Goal: Information Seeking & Learning: Learn about a topic

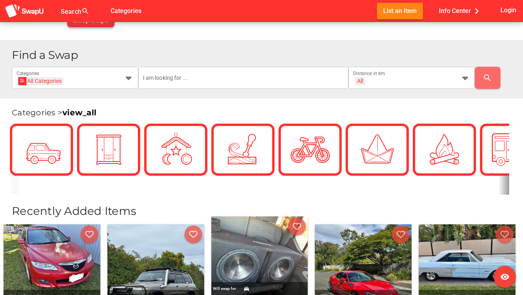
scroll to position [137, 0]
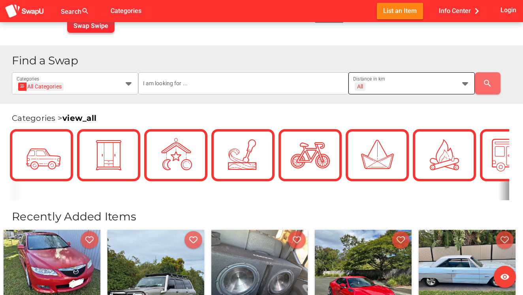
click at [419, 85] on div "All + All" at bounding box center [404, 88] width 103 height 13
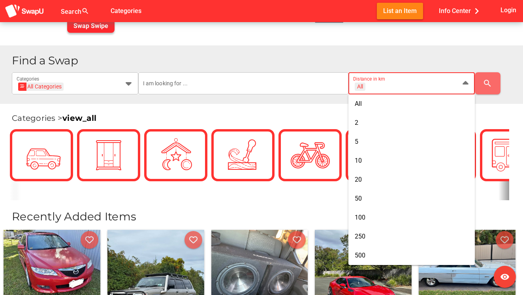
click at [419, 85] on div "All + All" at bounding box center [404, 88] width 103 height 13
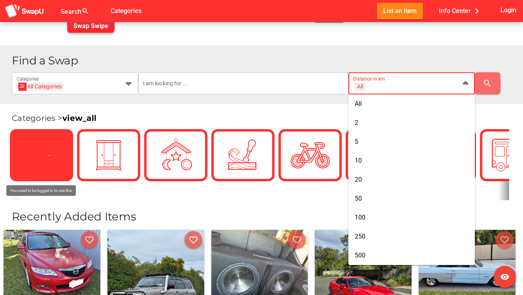
click at [36, 148] on icon at bounding box center [41, 155] width 21 height 21
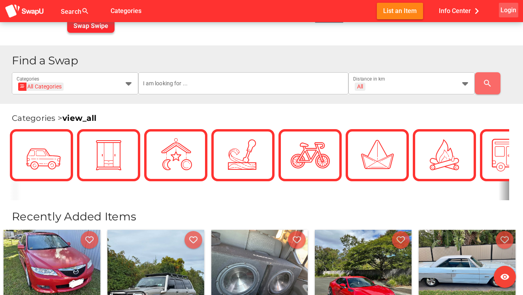
click at [508, 8] on span "Login" at bounding box center [508, 10] width 16 height 11
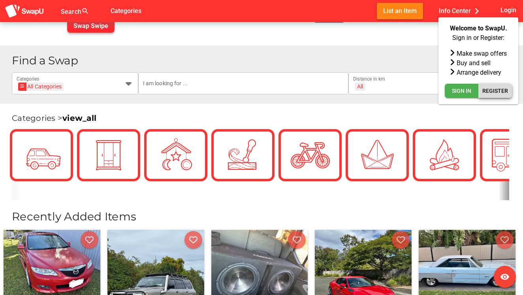
click at [489, 86] on span "Register" at bounding box center [495, 90] width 26 height 9
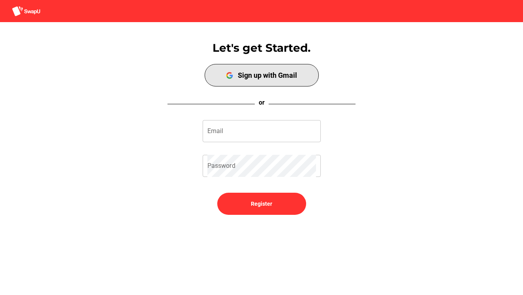
click at [293, 73] on div "Sign up with Gmail" at bounding box center [267, 75] width 59 height 8
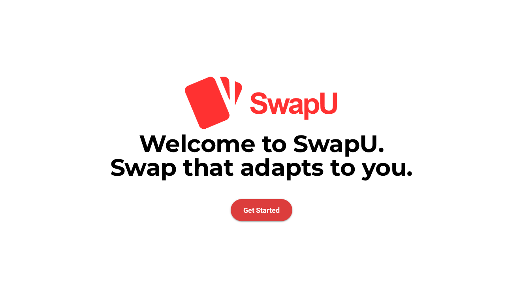
click at [251, 216] on span "Get Started" at bounding box center [262, 210] width 62 height 22
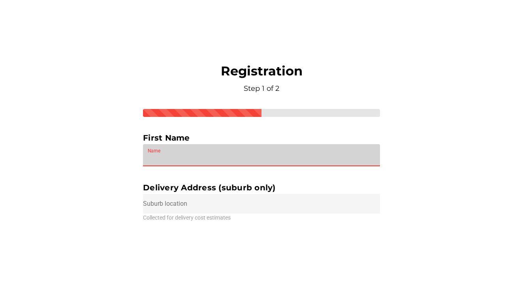
click at [225, 161] on input "Name" at bounding box center [261, 155] width 227 height 22
type input "d"
type input "Danika"
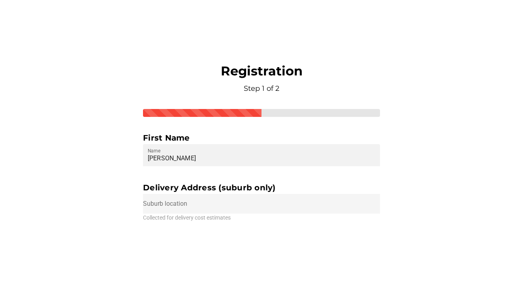
click at [204, 203] on input "text" at bounding box center [261, 204] width 237 height 20
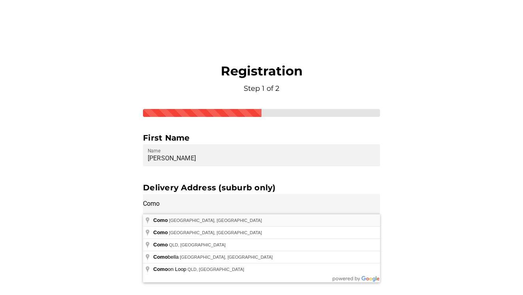
type input "Como WA, Australia"
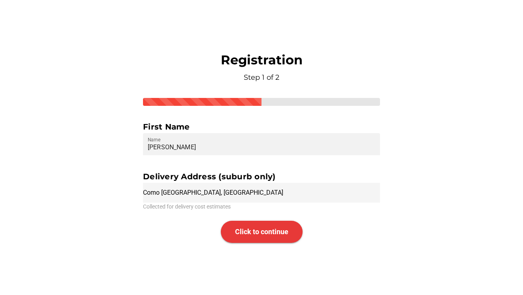
click at [247, 227] on span "Click to continue" at bounding box center [261, 232] width 53 height 22
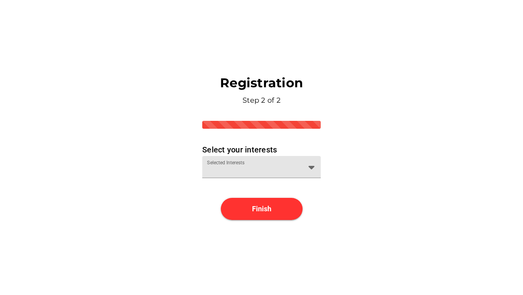
click at [294, 160] on div "Selected Interests" at bounding box center [254, 167] width 95 height 22
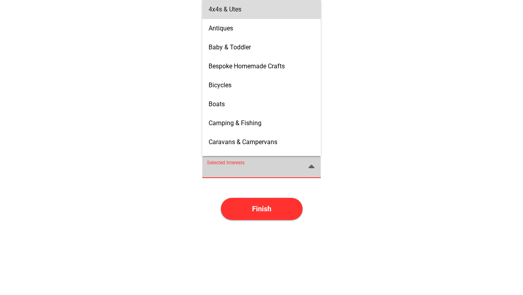
click at [237, 8] on span "4x4s & Utes" at bounding box center [225, 10] width 33 height 8
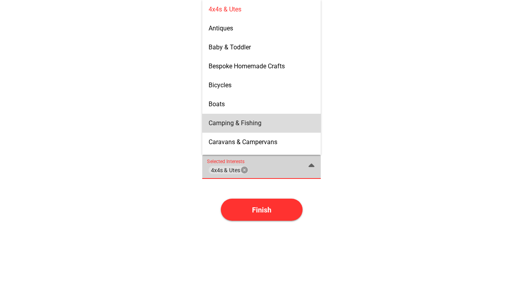
click at [245, 126] on span "Camping & Fishing" at bounding box center [235, 123] width 53 height 8
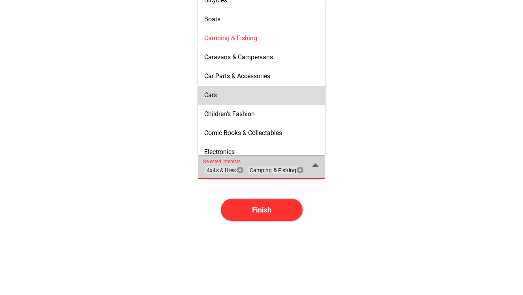
scroll to position [84, 0]
click at [252, 98] on div "Cars" at bounding box center [261, 96] width 115 height 8
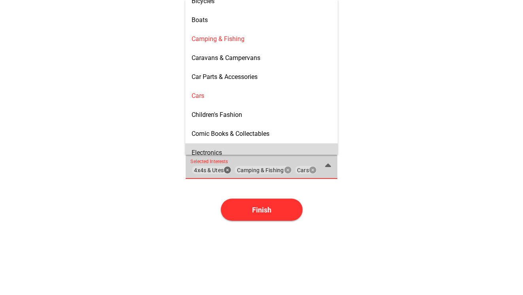
click at [228, 170] on icon "Remove" at bounding box center [227, 170] width 7 height 7
type input "Camping & Fishing, Cars"
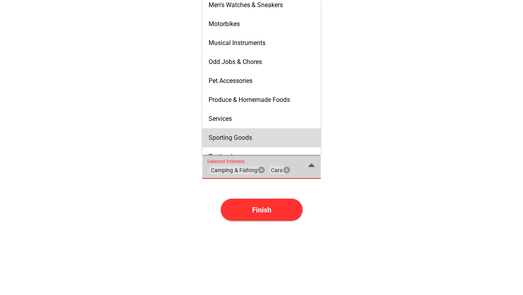
scroll to position [402, 0]
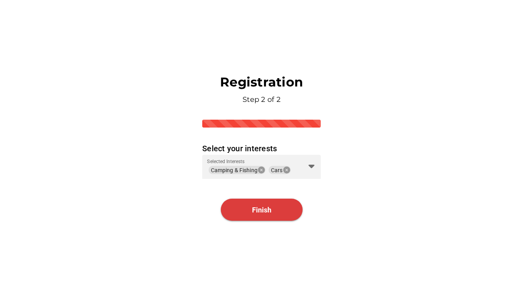
click at [254, 209] on span "Finish" at bounding box center [261, 210] width 19 height 8
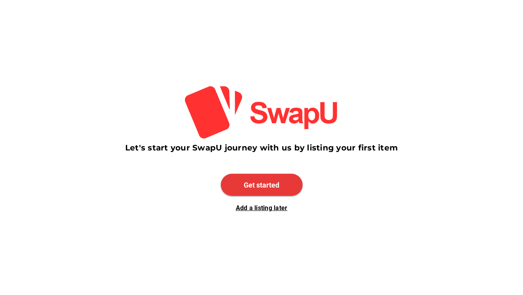
click at [263, 180] on span "Get started" at bounding box center [262, 185] width 82 height 22
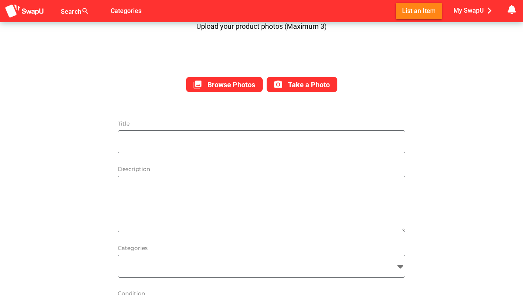
scroll to position [126, 0]
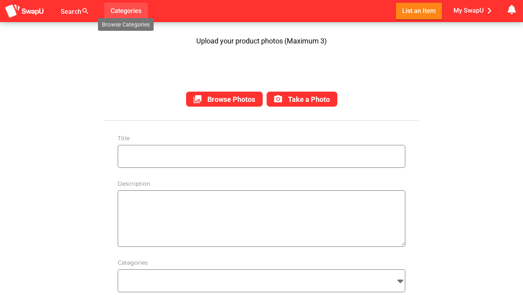
click at [130, 9] on span "Categories" at bounding box center [126, 10] width 31 height 13
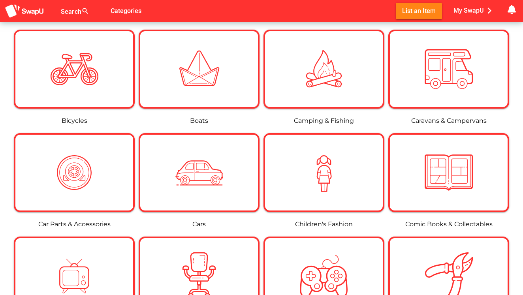
scroll to position [229, 0]
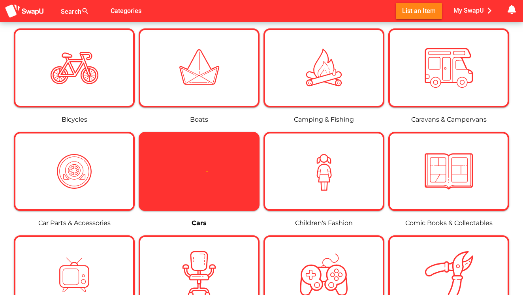
click at [205, 172] on icon at bounding box center [199, 171] width 23 height 23
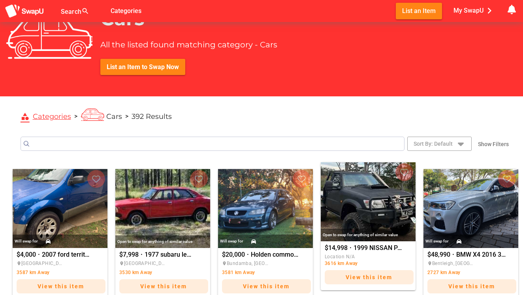
scroll to position [28, 0]
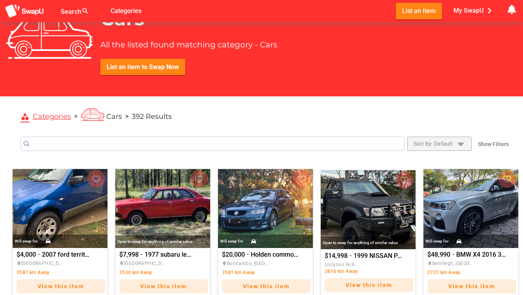
click at [444, 143] on span "Sort By: Default" at bounding box center [432, 143] width 39 height 9
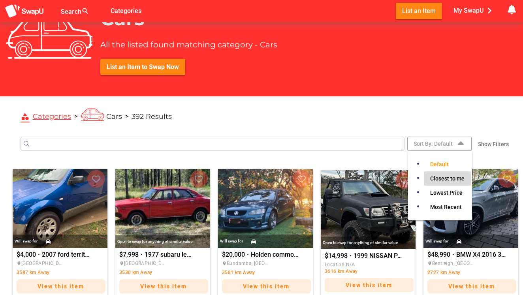
click at [455, 176] on span "Closest to me" at bounding box center [447, 178] width 34 height 9
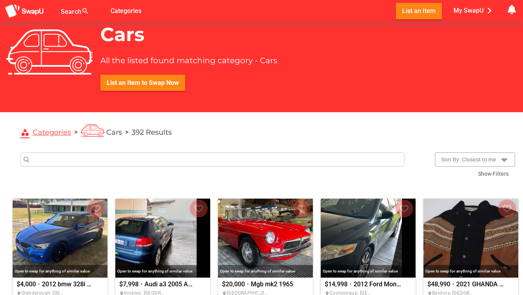
scroll to position [10, 0]
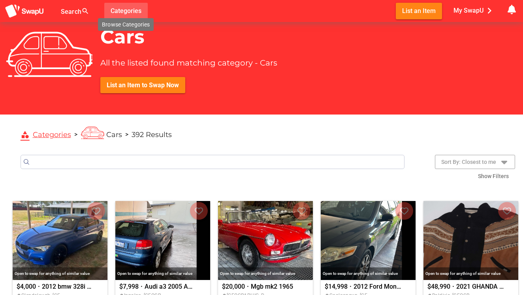
click at [122, 6] on span "Categories" at bounding box center [126, 10] width 31 height 13
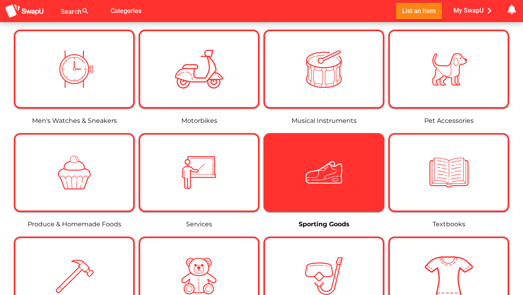
scroll to position [641, 0]
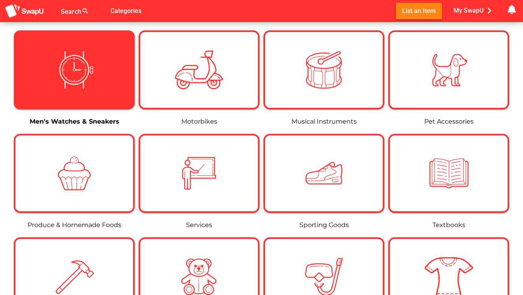
click at [109, 62] on div at bounding box center [74, 70] width 118 height 48
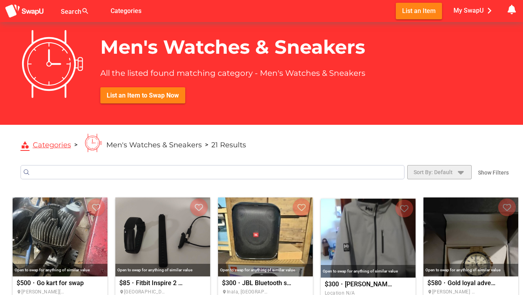
click at [461, 174] on icon "button" at bounding box center [460, 171] width 9 height 9
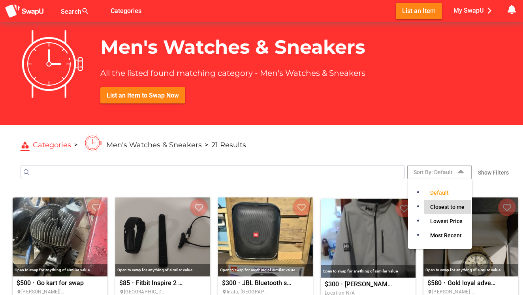
click at [449, 207] on span "Closest to me" at bounding box center [447, 206] width 34 height 9
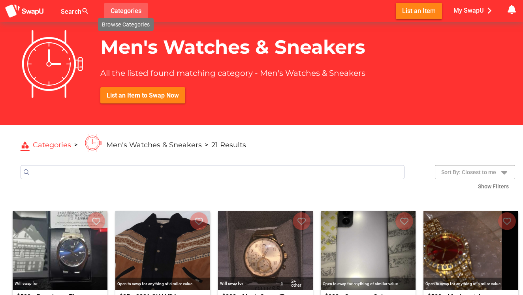
click at [122, 16] on span "Categories" at bounding box center [126, 10] width 31 height 13
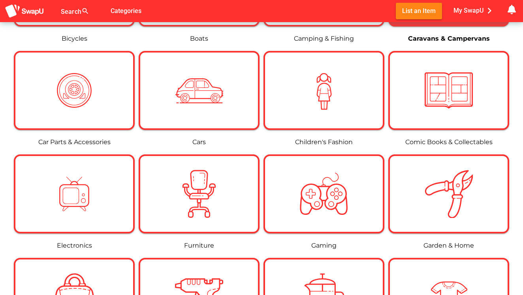
scroll to position [312, 0]
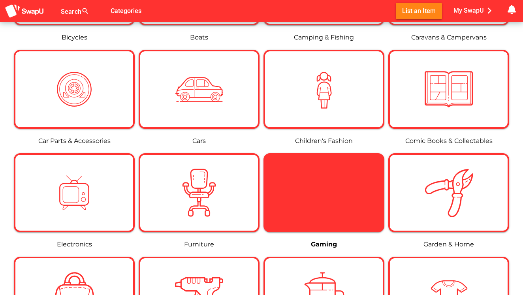
click at [325, 207] on div at bounding box center [324, 193] width 48 height 48
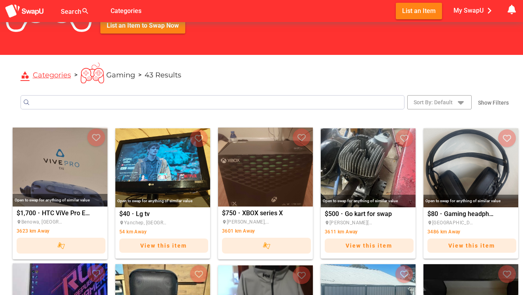
scroll to position [71, 0]
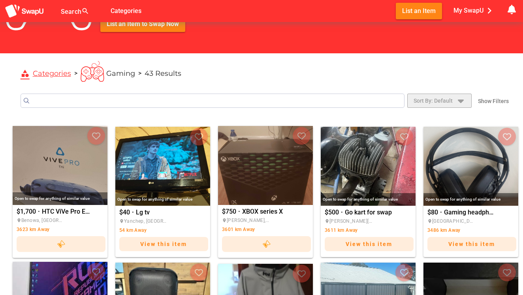
click at [457, 100] on icon "button" at bounding box center [460, 100] width 9 height 9
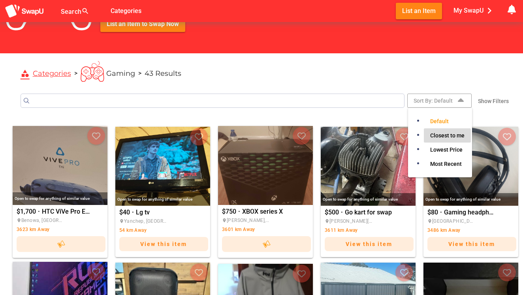
click at [438, 136] on span "Closest to me" at bounding box center [447, 135] width 34 height 9
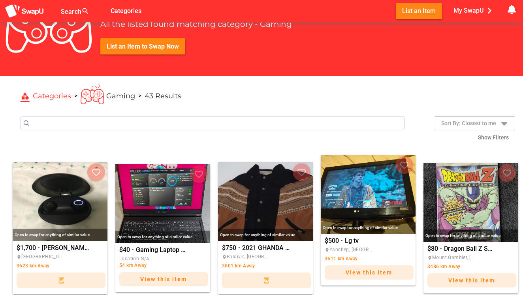
scroll to position [49, 0]
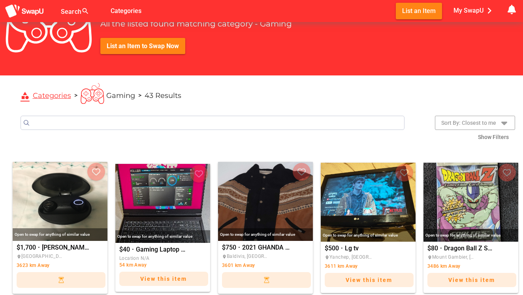
click at [63, 98] on link "category Categories" at bounding box center [46, 95] width 51 height 9
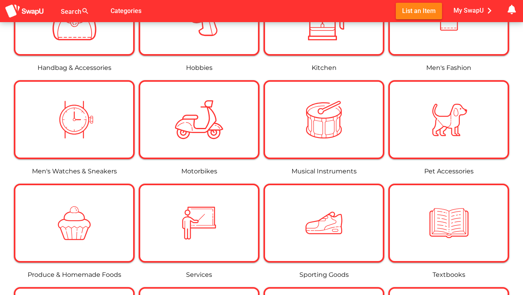
scroll to position [601, 0]
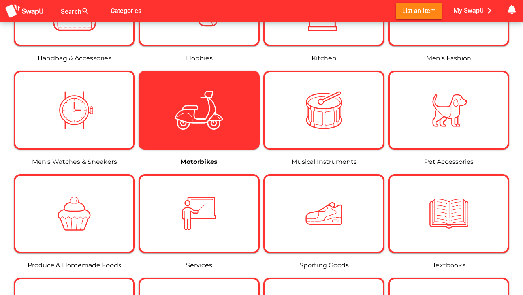
click at [174, 143] on div at bounding box center [199, 110] width 121 height 79
click at [215, 123] on img at bounding box center [199, 110] width 48 height 48
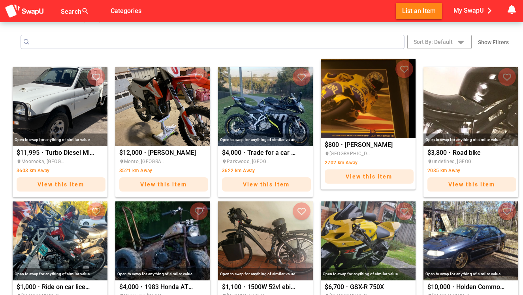
scroll to position [130, 0]
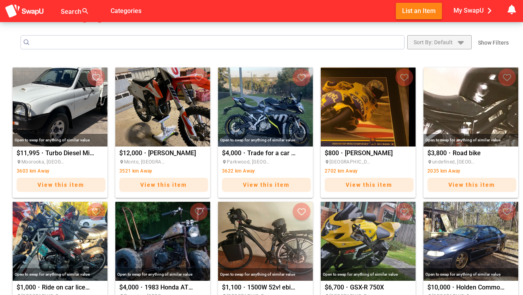
click at [458, 43] on icon "button" at bounding box center [460, 42] width 9 height 9
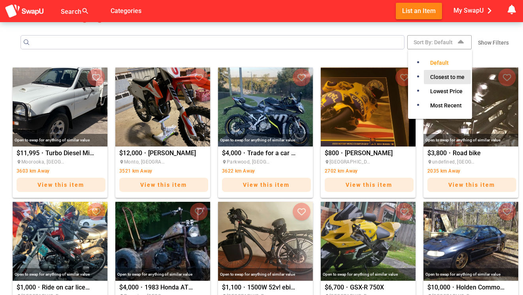
click at [438, 74] on span "Closest to me" at bounding box center [447, 76] width 34 height 9
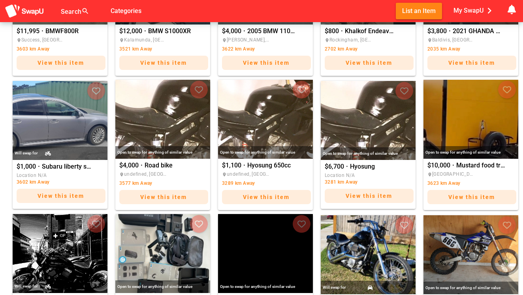
scroll to position [266, 0]
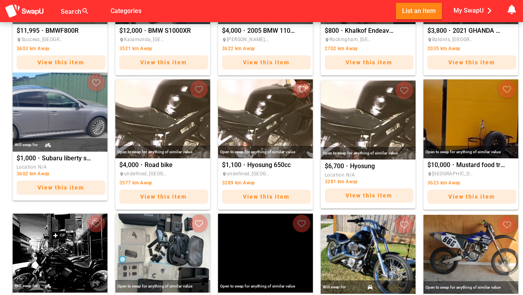
click at [94, 191] on div "View this item" at bounding box center [61, 187] width 89 height 14
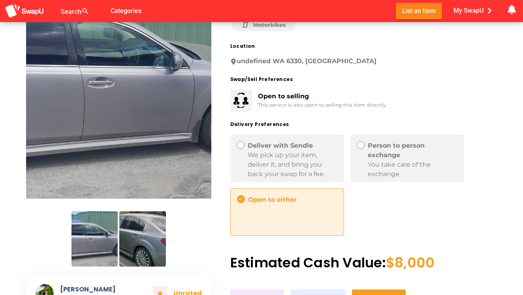
scroll to position [88, 0]
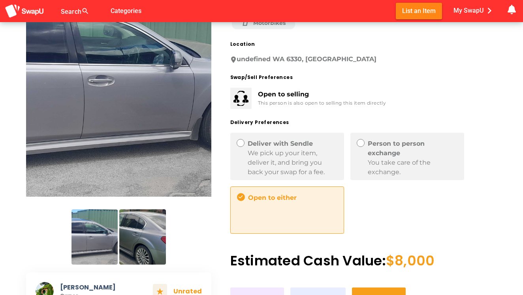
click at [153, 237] on img at bounding box center [142, 236] width 46 height 55
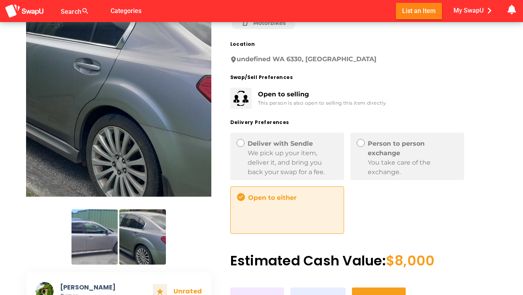
click at [107, 228] on img at bounding box center [94, 236] width 46 height 55
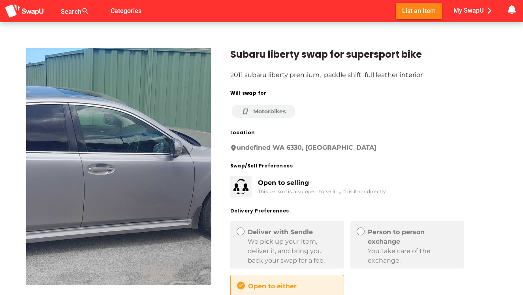
scroll to position [0, 0]
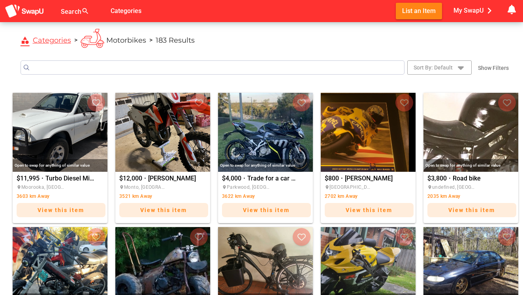
scroll to position [128, 0]
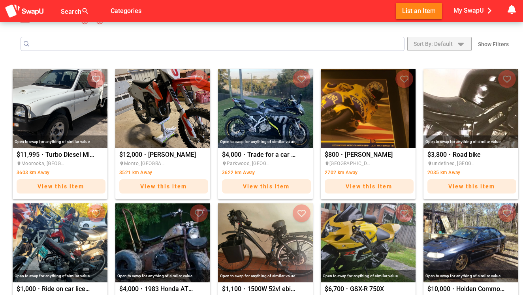
click at [464, 41] on icon "button" at bounding box center [460, 43] width 9 height 9
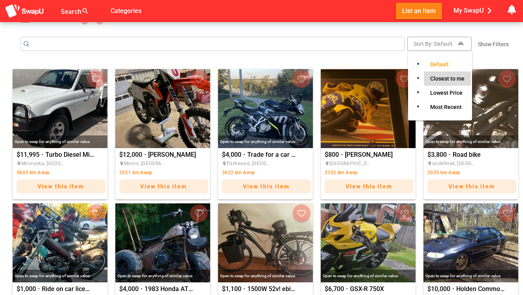
click at [449, 79] on span "Closest to me" at bounding box center [447, 78] width 34 height 9
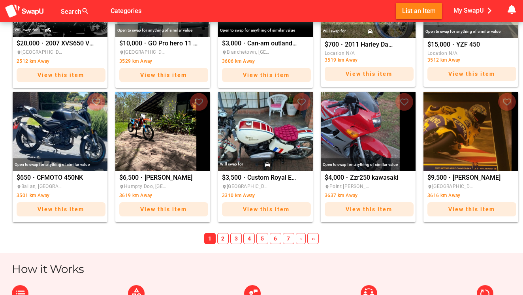
scroll to position [522, 0]
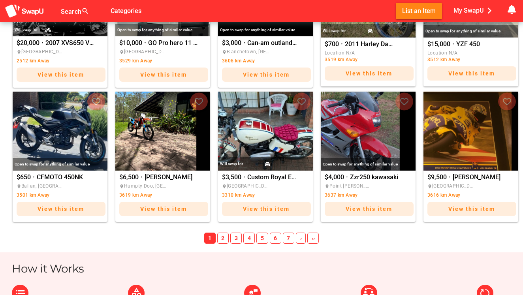
click at [225, 234] on span "2" at bounding box center [222, 238] width 11 height 11
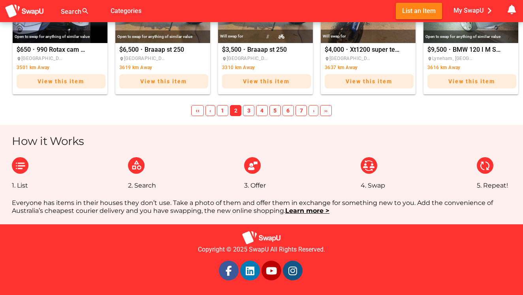
scroll to position [650, 0]
click at [137, 15] on span "Categories" at bounding box center [126, 10] width 31 height 13
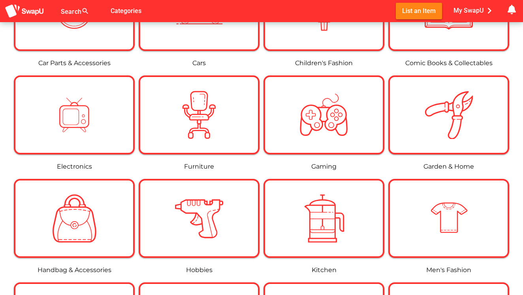
scroll to position [390, 0]
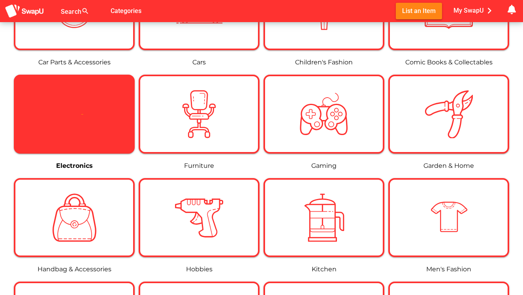
drag, startPoint x: 98, startPoint y: 105, endPoint x: 90, endPoint y: 116, distance: 13.2
click at [90, 116] on div at bounding box center [74, 114] width 48 height 48
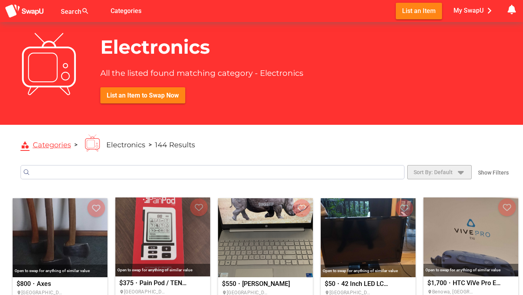
click at [428, 173] on span "Sort By: Default" at bounding box center [432, 171] width 39 height 9
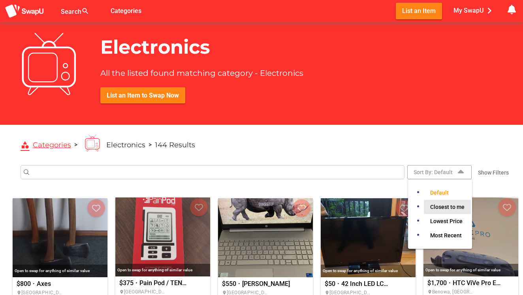
click at [436, 206] on span "Closest to me" at bounding box center [447, 206] width 34 height 9
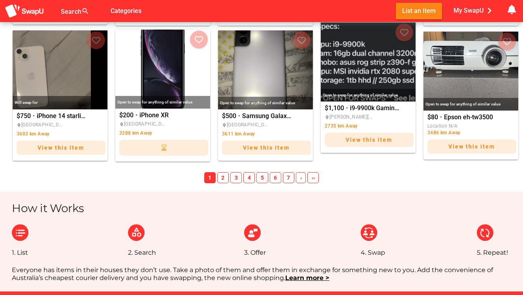
scroll to position [588, 0]
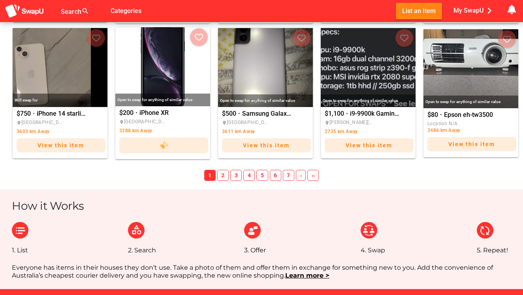
click at [222, 175] on span "2" at bounding box center [222, 175] width 11 height 11
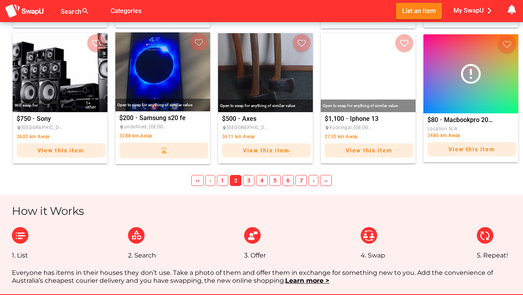
scroll to position [587, 0]
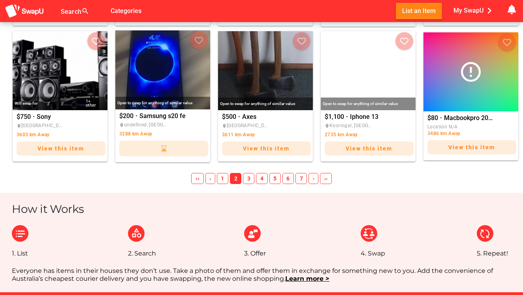
click at [250, 181] on span "3" at bounding box center [248, 178] width 11 height 11
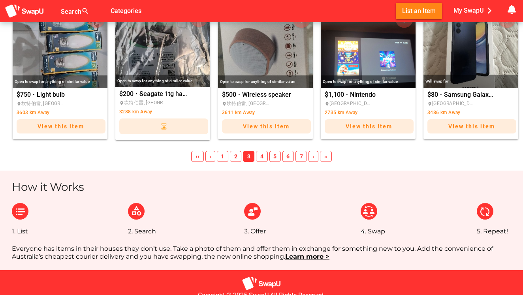
scroll to position [602, 0]
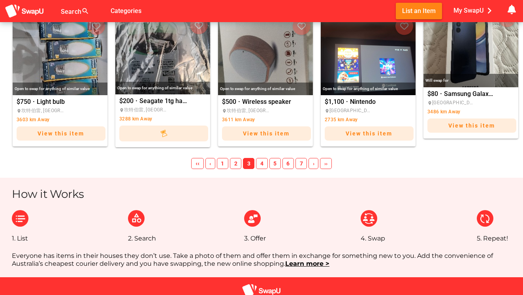
click at [475, 52] on img "Samsung Galaxy A15 5G - Sealed Brand New" at bounding box center [470, 47] width 95 height 79
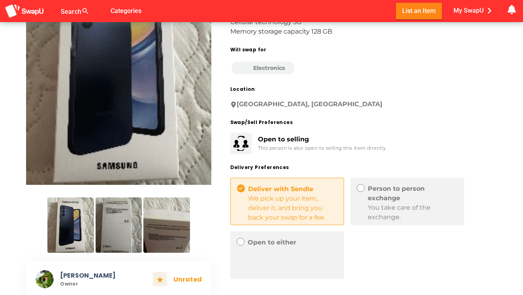
scroll to position [102, 0]
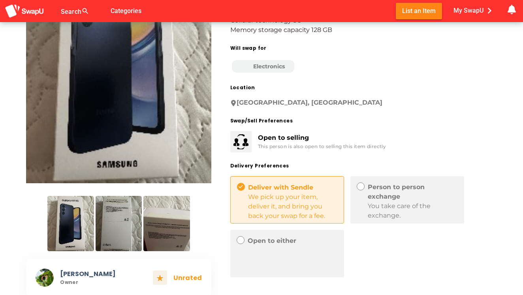
click at [116, 235] on img at bounding box center [119, 223] width 46 height 55
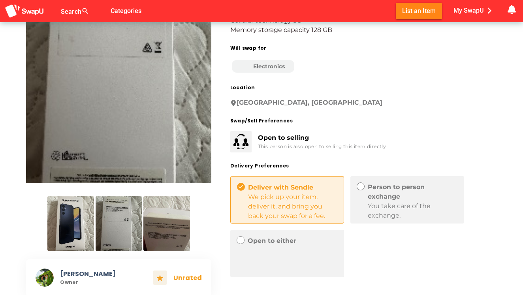
click at [161, 224] on img at bounding box center [166, 223] width 46 height 55
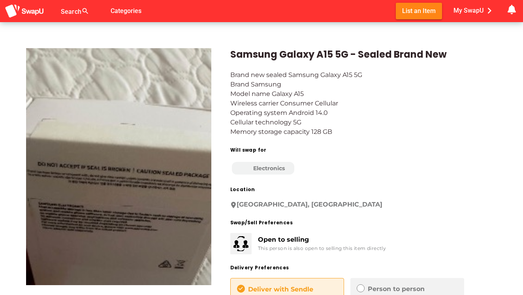
scroll to position [0, 0]
